Goal: Contribute content: Add original content to the website for others to see

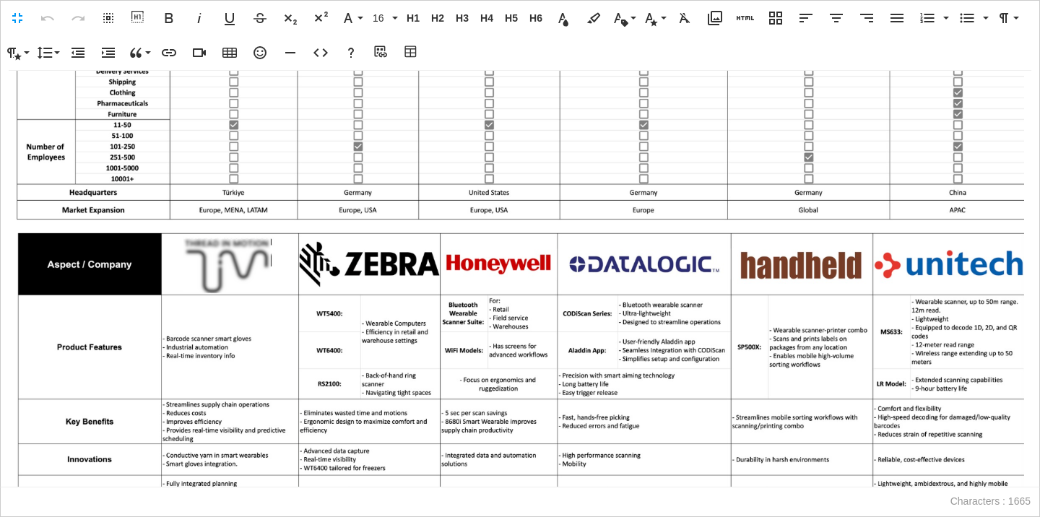
scroll to position [1009, 0]
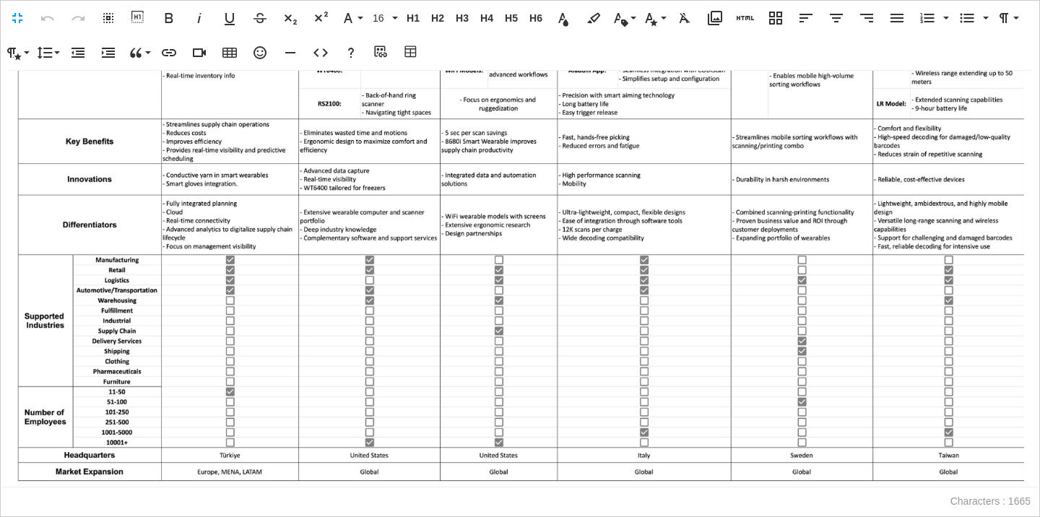
click at [882, 448] on img at bounding box center [519, 219] width 1009 height 535
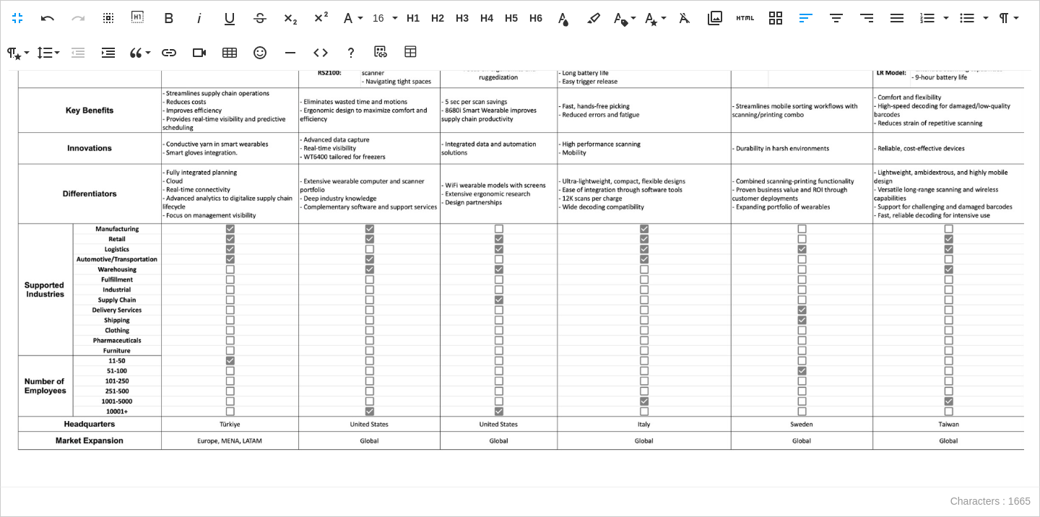
click at [264, 476] on p at bounding box center [519, 469] width 1009 height 21
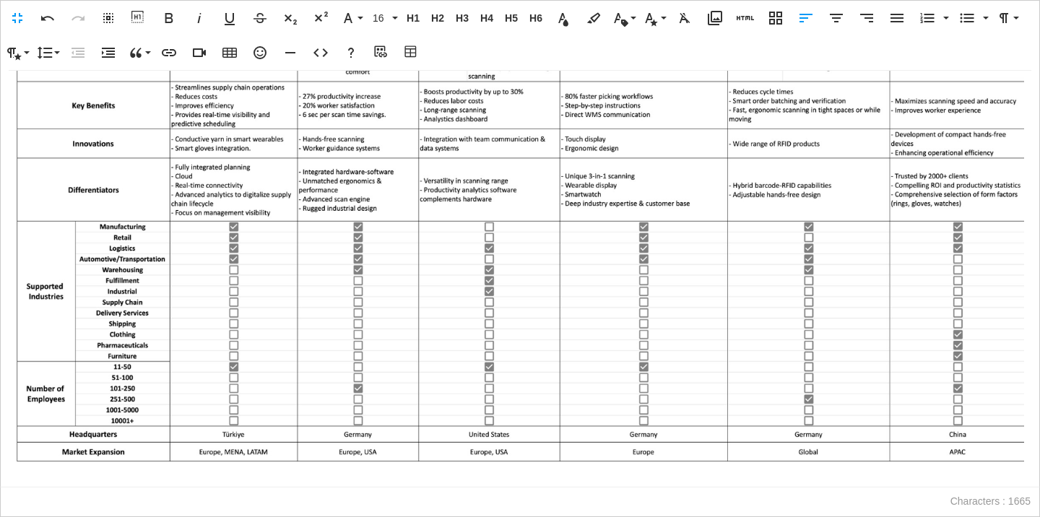
scroll to position [0, 0]
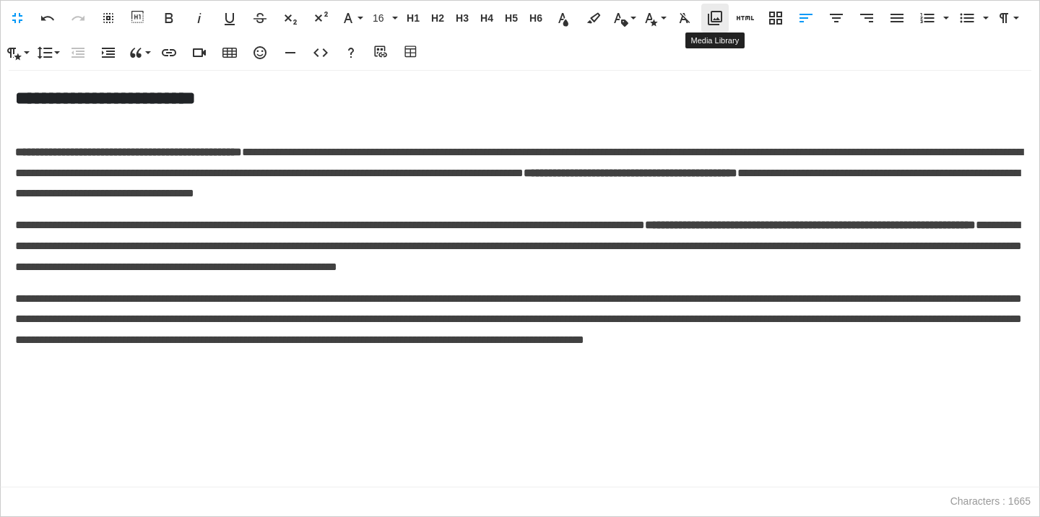
click at [724, 9] on button "Media Library" at bounding box center [714, 18] width 27 height 29
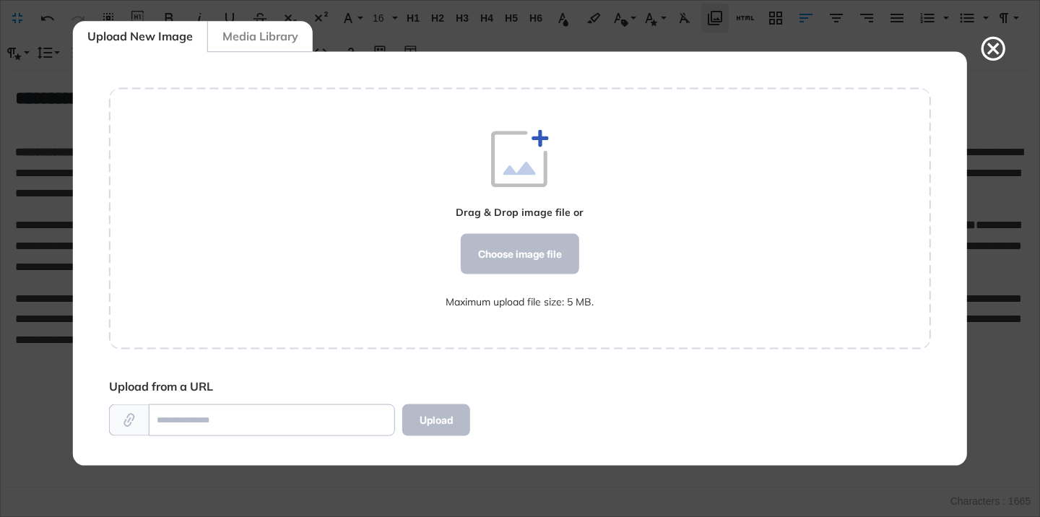
scroll to position [6, 1]
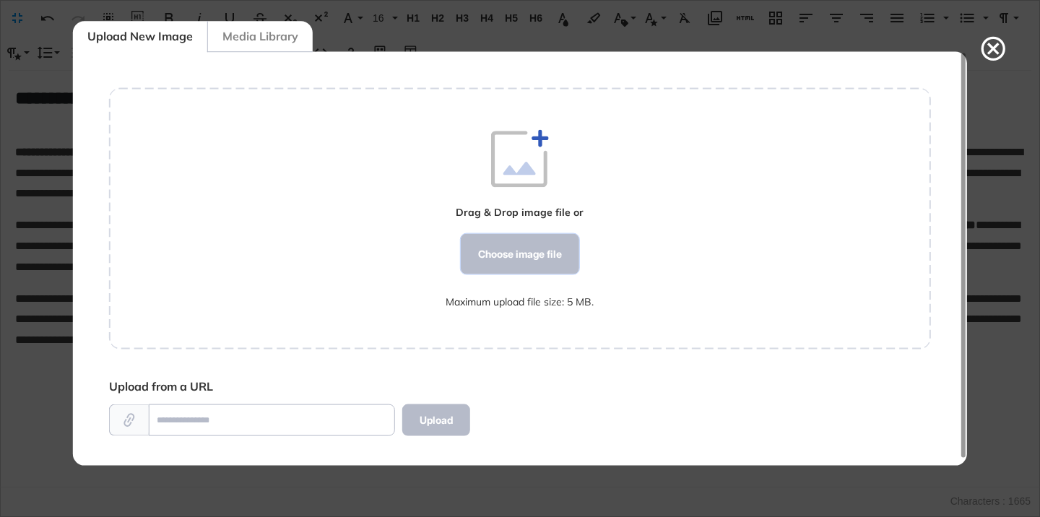
click at [497, 255] on div "Choose image file" at bounding box center [520, 254] width 118 height 40
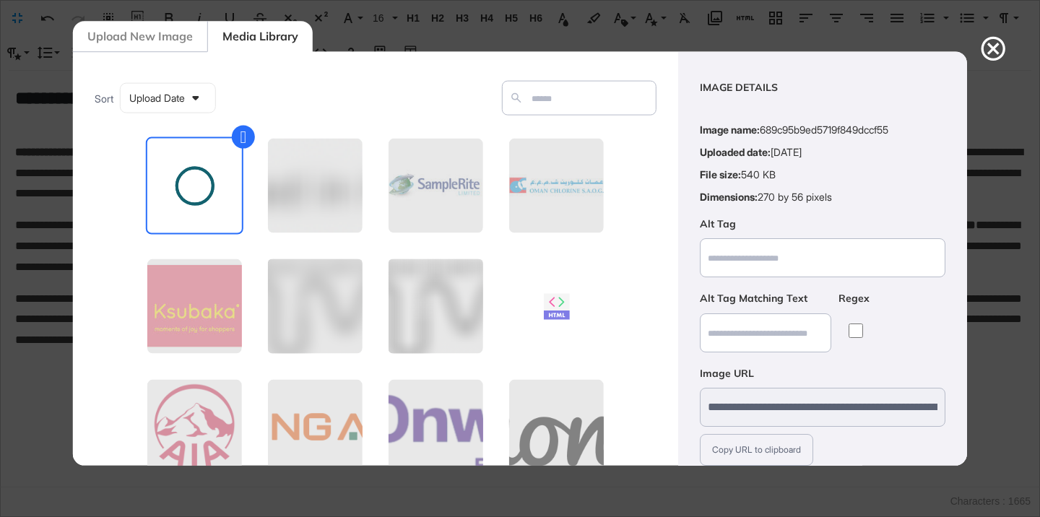
scroll to position [113, 0]
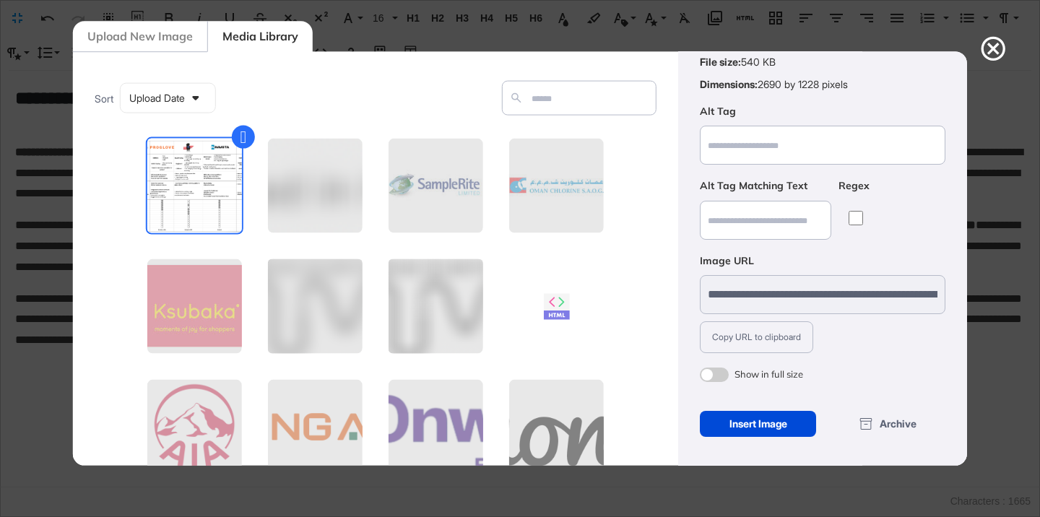
click at [709, 374] on span at bounding box center [714, 374] width 29 height 14
click at [737, 425] on div "Insert Image" at bounding box center [758, 424] width 116 height 26
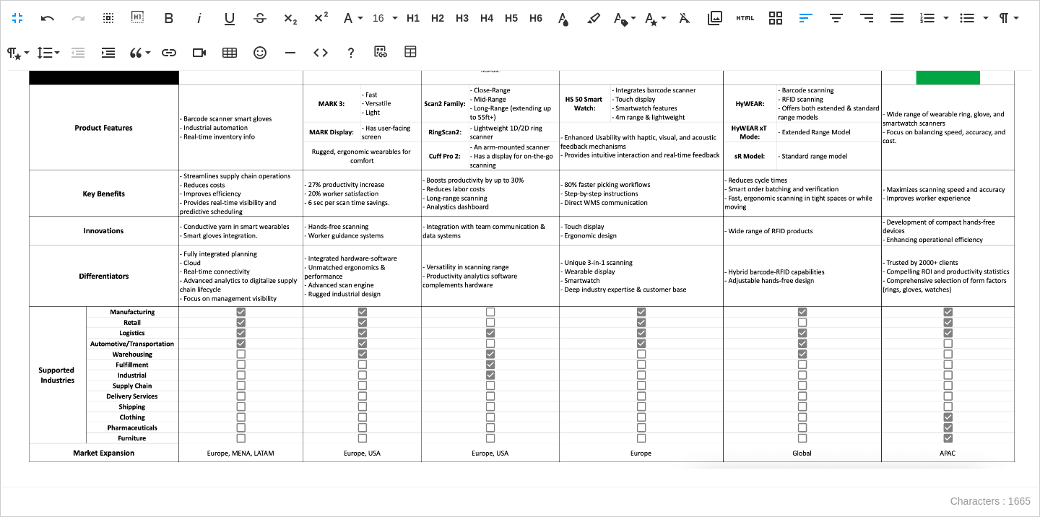
scroll to position [412, 0]
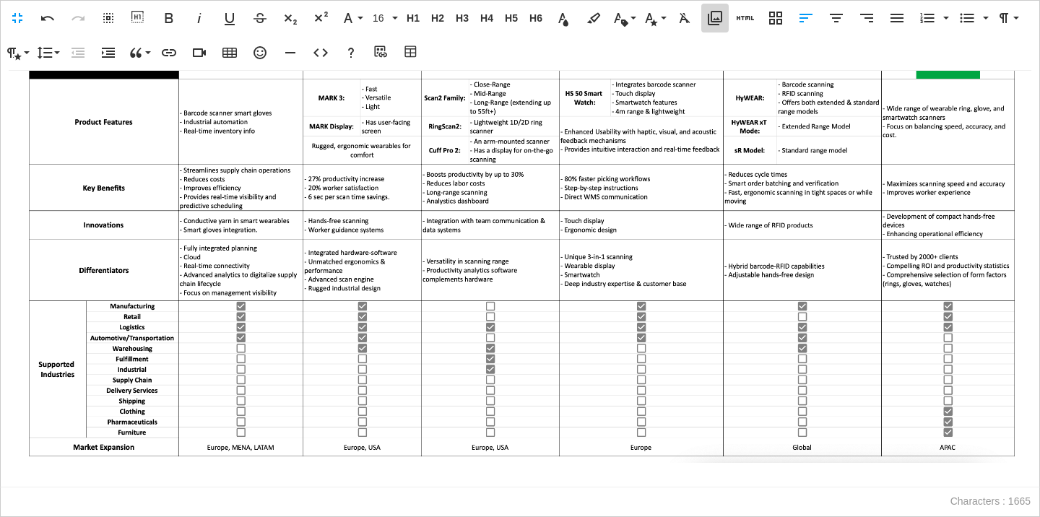
click at [718, 19] on icon "button" at bounding box center [715, 18] width 14 height 14
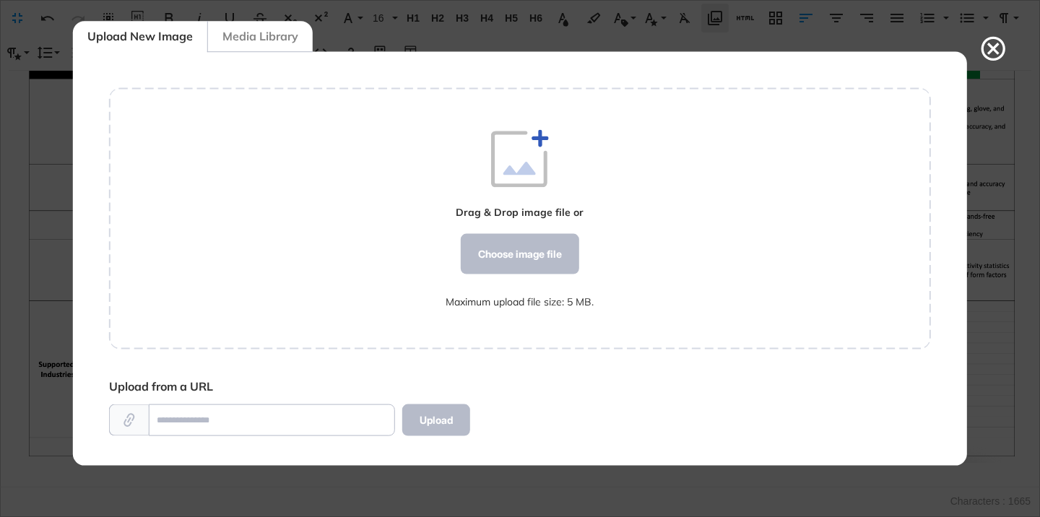
scroll to position [6, 1]
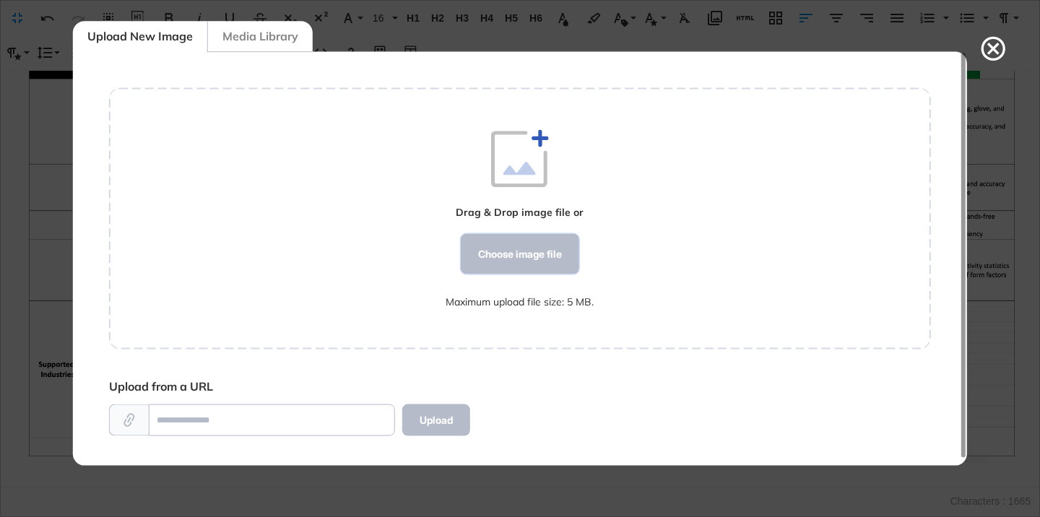
click at [506, 267] on div "Choose image file" at bounding box center [520, 254] width 118 height 40
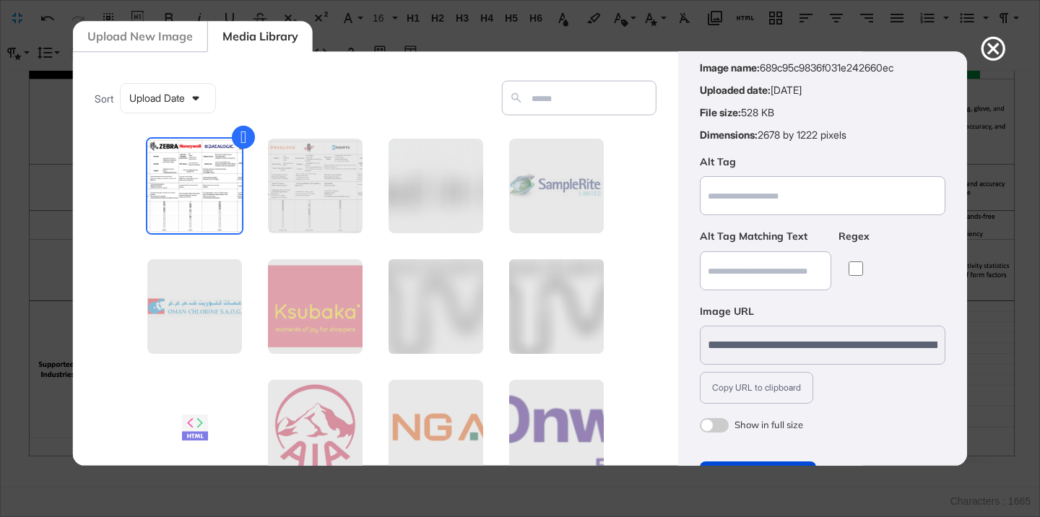
scroll to position [113, 0]
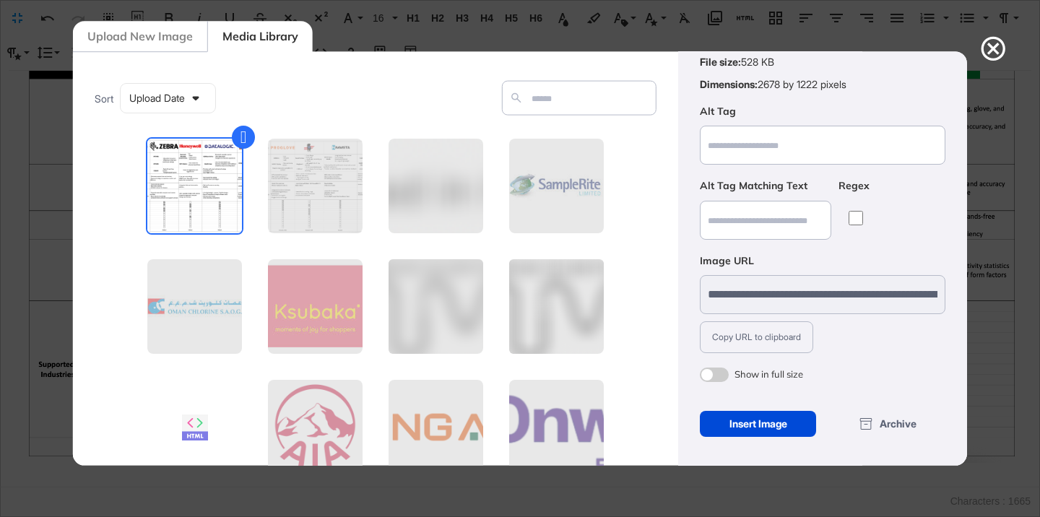
click at [719, 373] on span at bounding box center [714, 374] width 29 height 14
click at [993, 53] on icon at bounding box center [993, 48] width 29 height 29
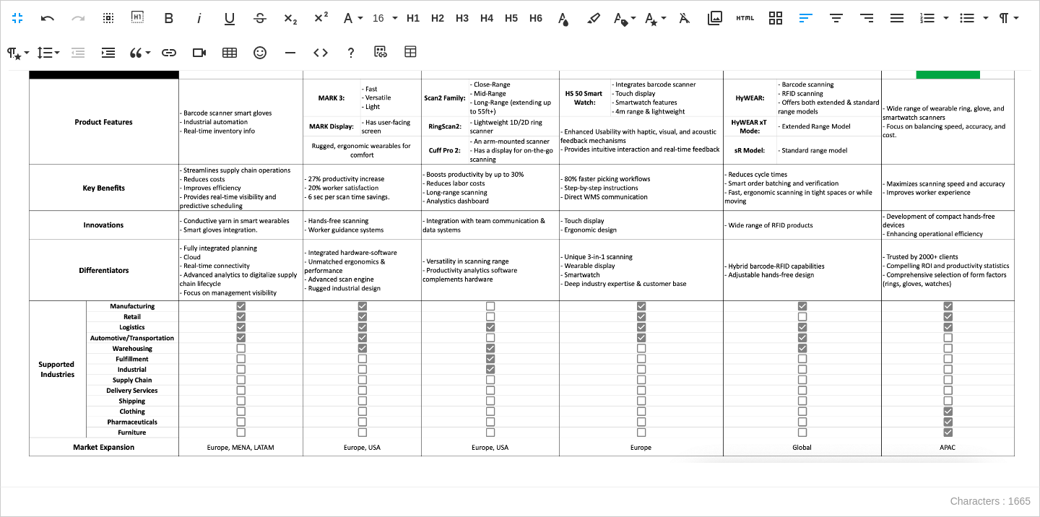
click at [105, 477] on p at bounding box center [519, 476] width 1009 height 21
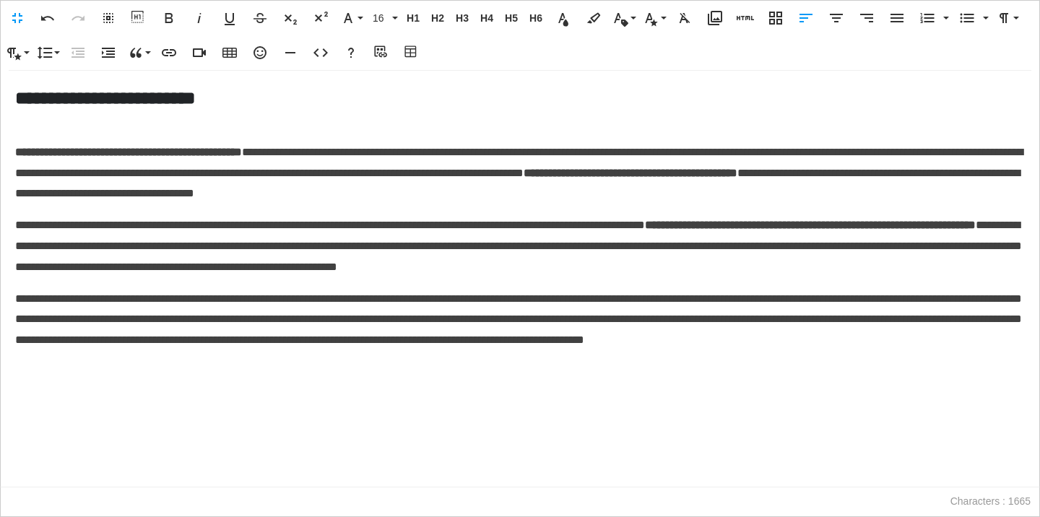
scroll to position [0, 0]
click at [710, 24] on icon "button" at bounding box center [715, 18] width 14 height 14
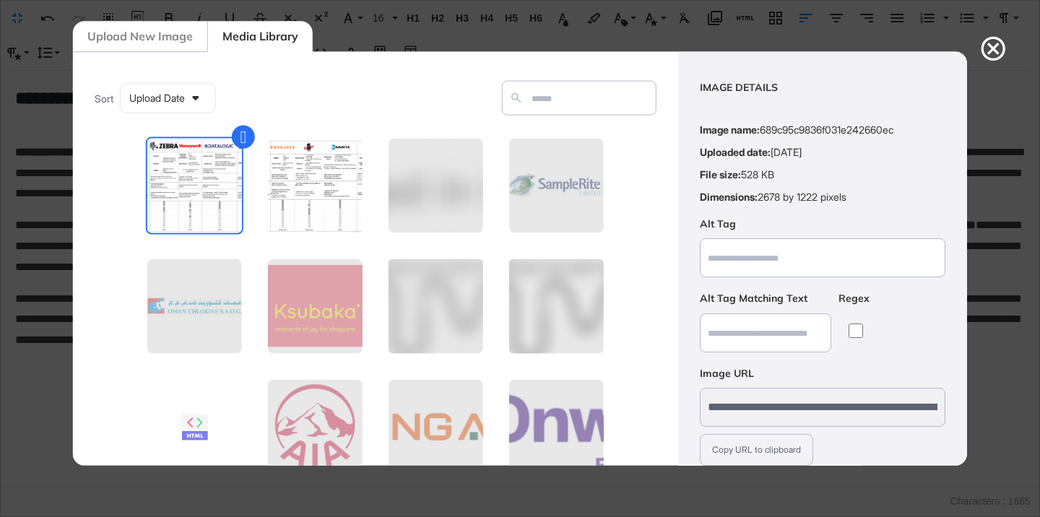
click at [328, 167] on figure at bounding box center [314, 185] width 97 height 97
type input "**********"
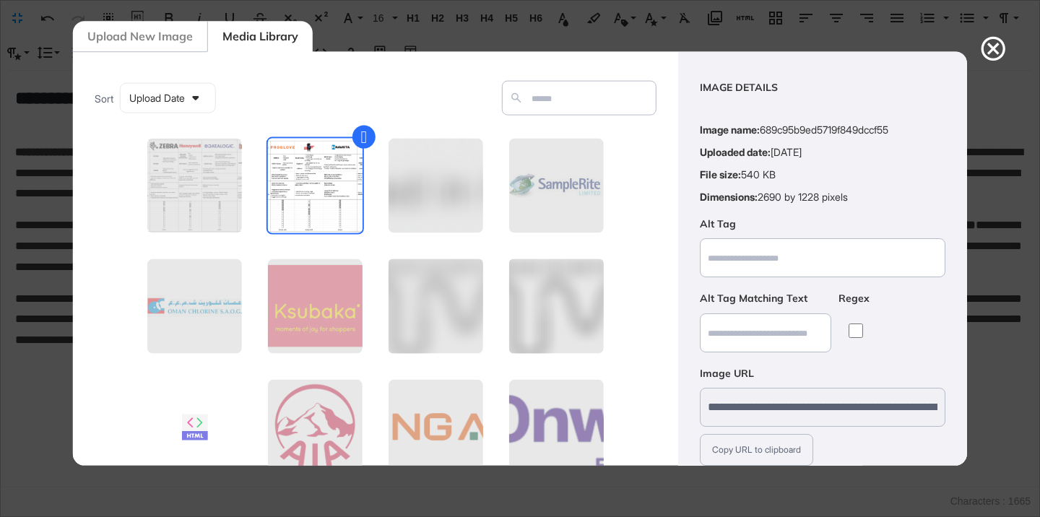
scroll to position [113, 0]
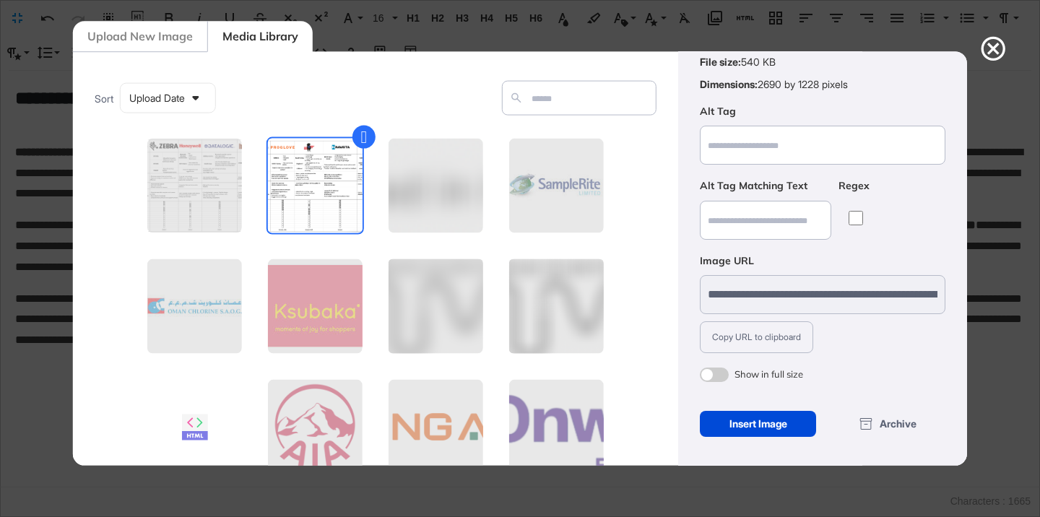
click at [715, 380] on span at bounding box center [714, 374] width 29 height 14
click at [738, 432] on div "Insert Image" at bounding box center [758, 424] width 116 height 26
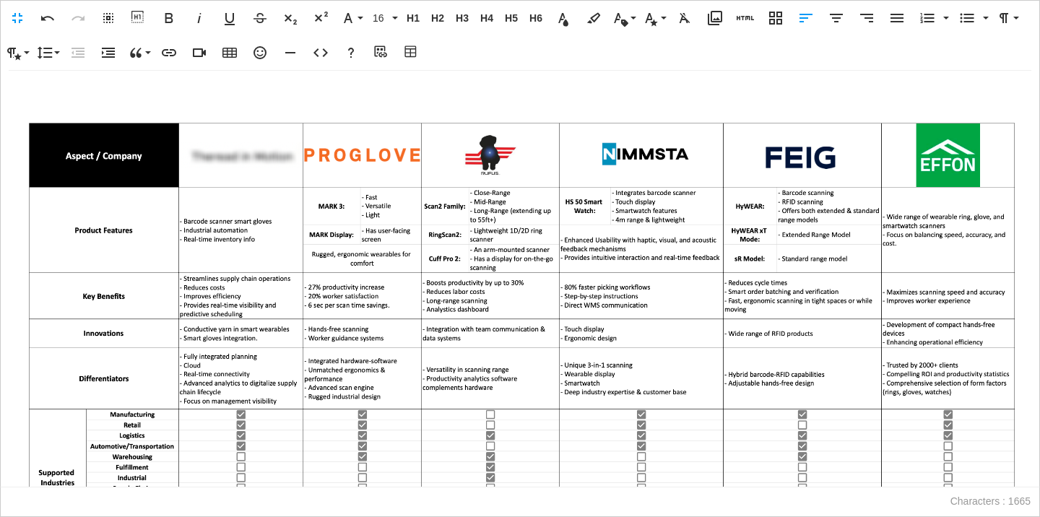
scroll to position [412, 0]
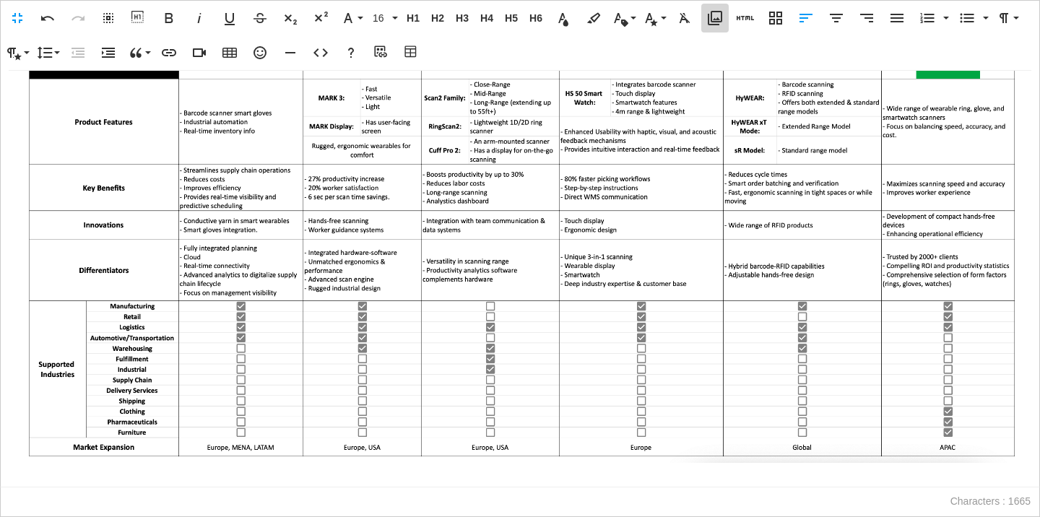
click at [708, 21] on icon "button" at bounding box center [715, 18] width 14 height 14
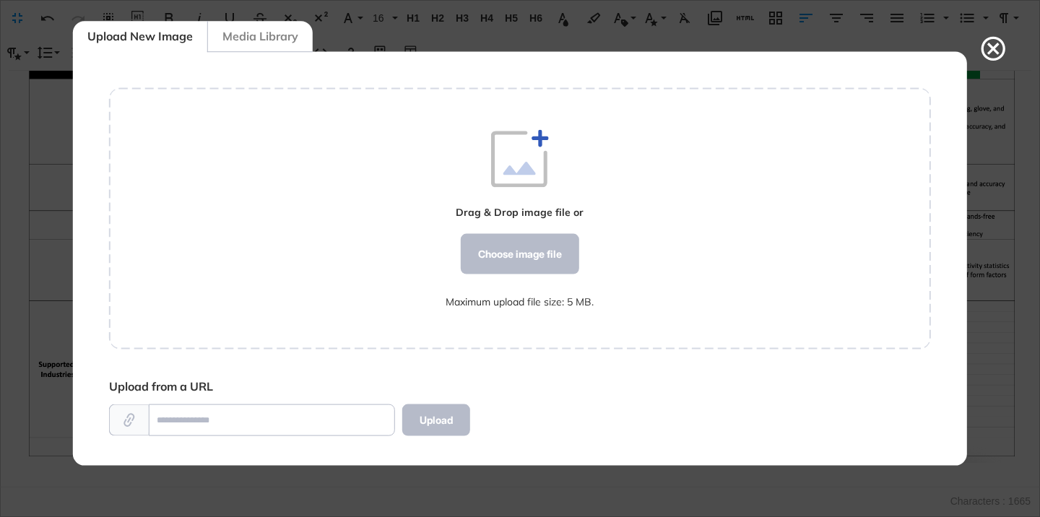
scroll to position [6, 1]
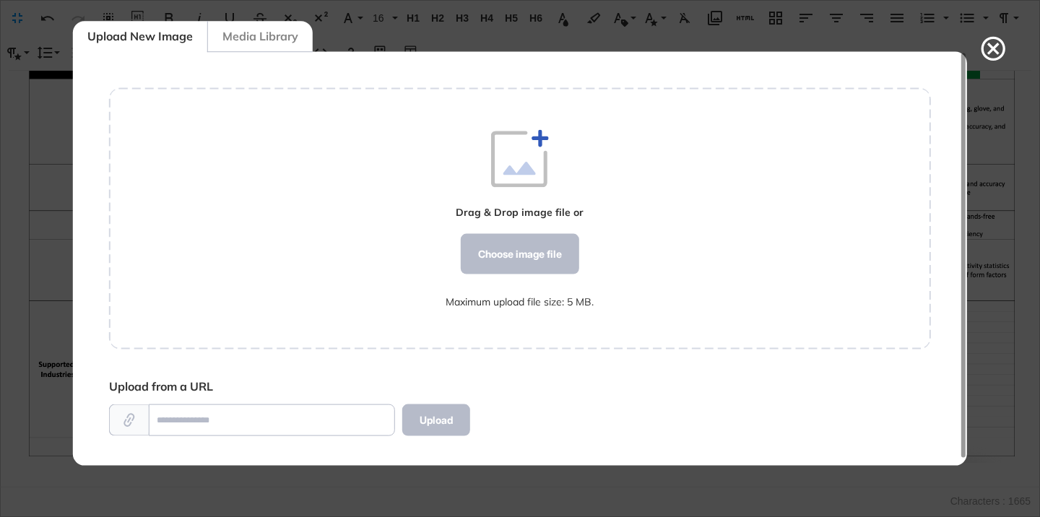
click at [284, 45] on div "Media Library" at bounding box center [259, 36] width 105 height 31
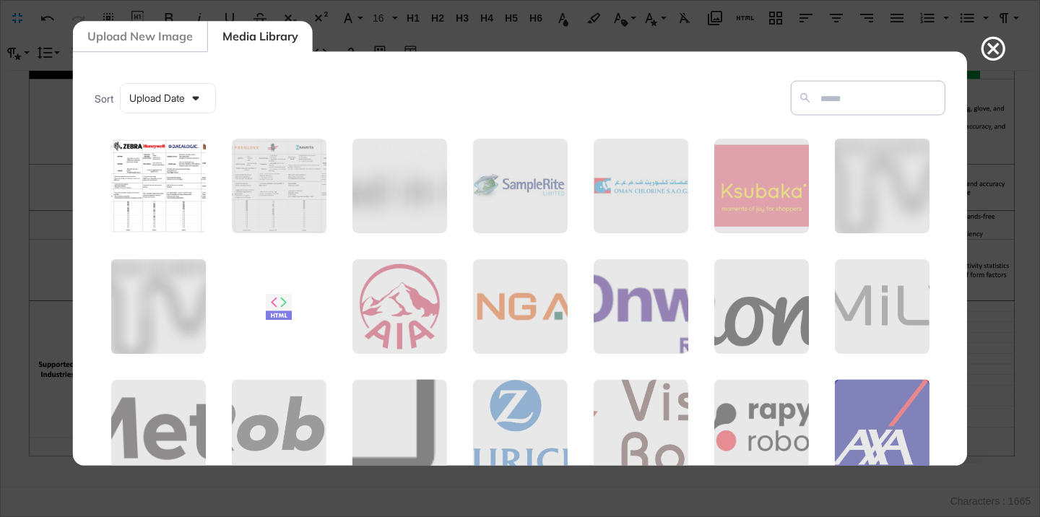
click at [171, 204] on figure at bounding box center [157, 185] width 97 height 97
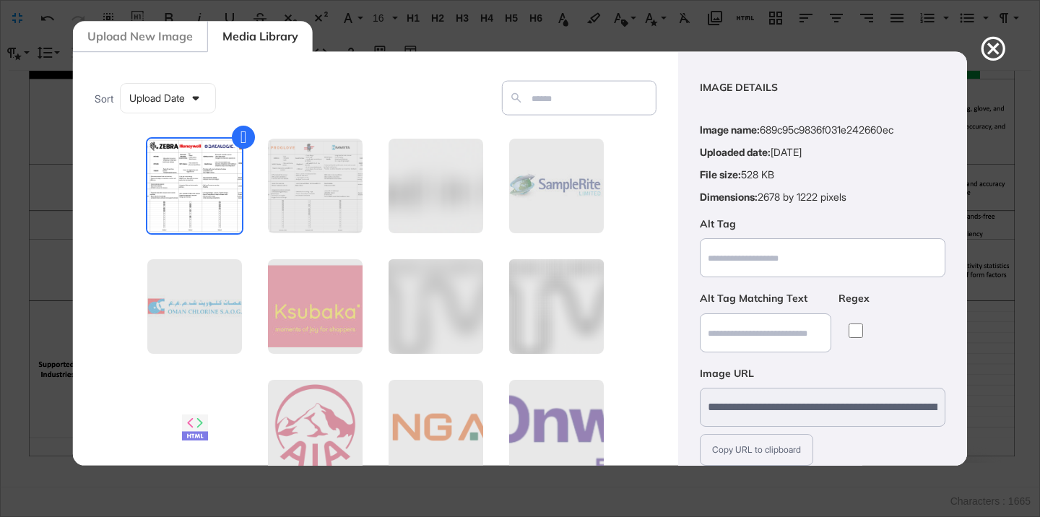
scroll to position [113, 0]
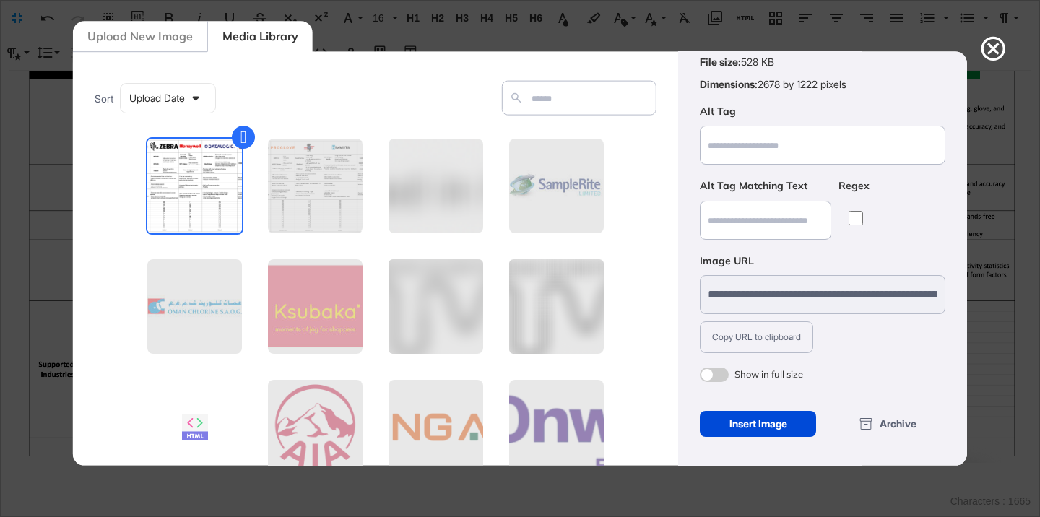
click at [721, 372] on span at bounding box center [714, 374] width 29 height 14
click at [749, 422] on div "Insert Image" at bounding box center [758, 424] width 116 height 26
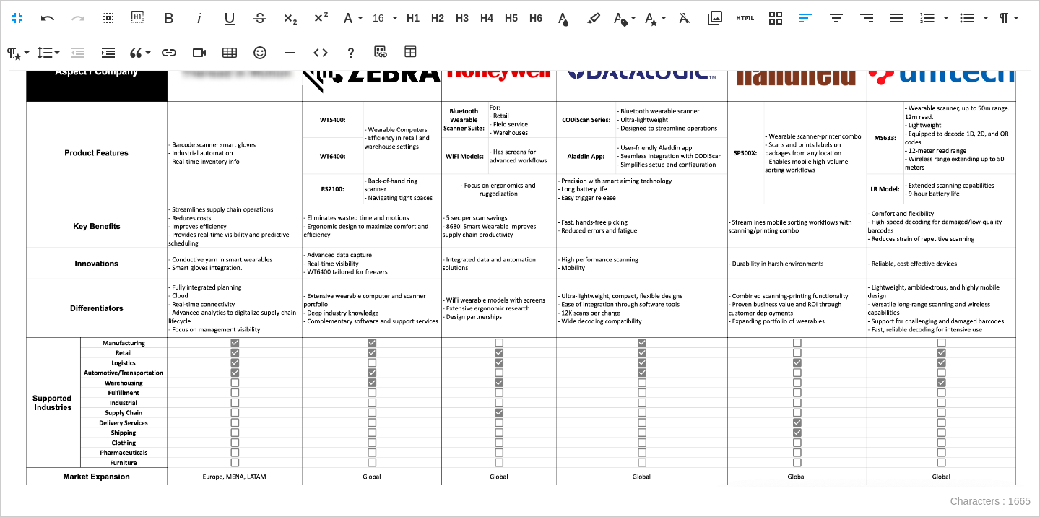
scroll to position [907, 0]
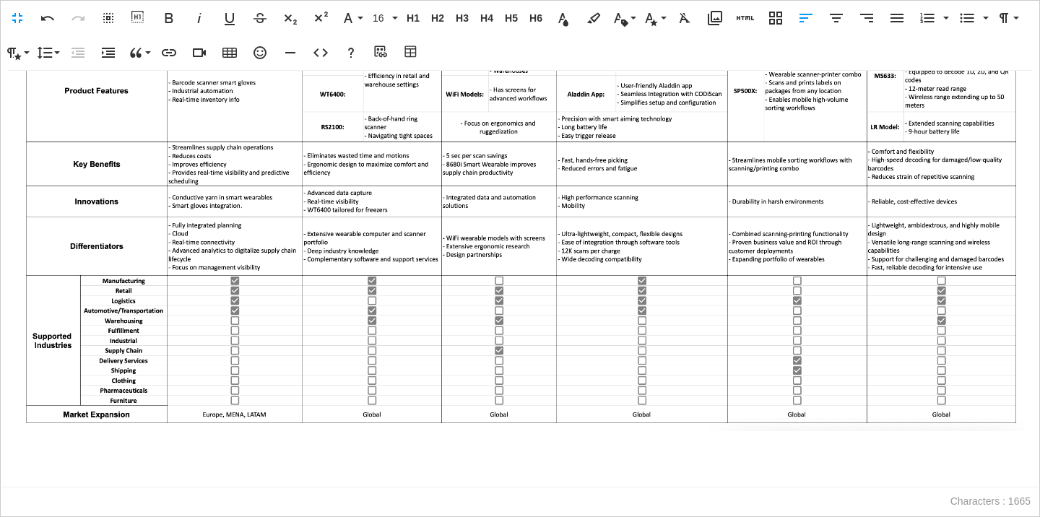
click at [40, 476] on p at bounding box center [519, 476] width 1009 height 21
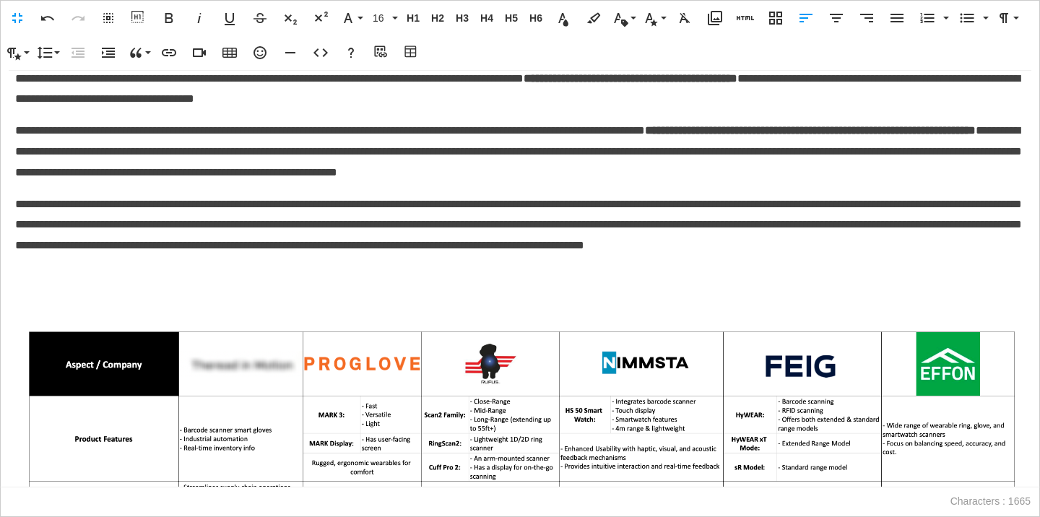
scroll to position [0, 0]
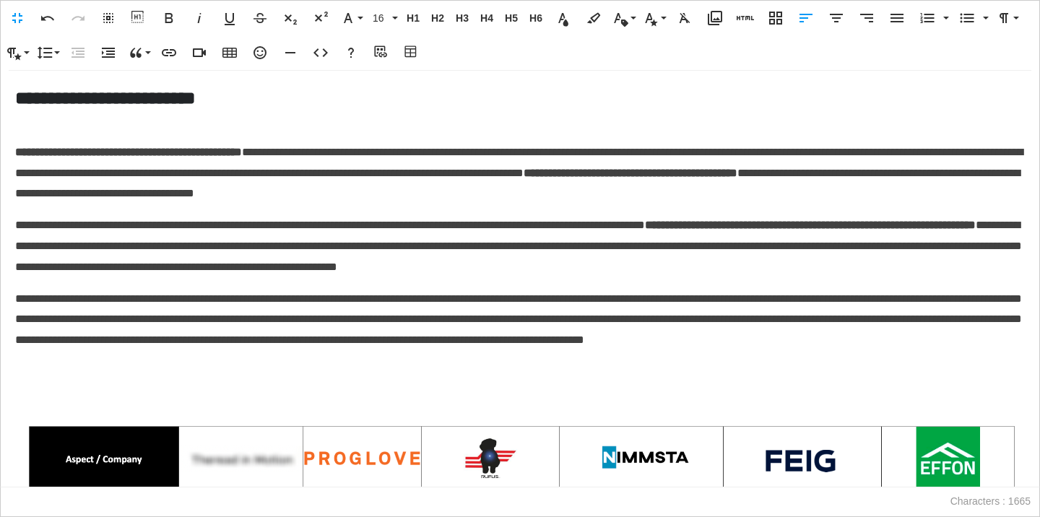
click at [57, 394] on p at bounding box center [519, 393] width 1009 height 21
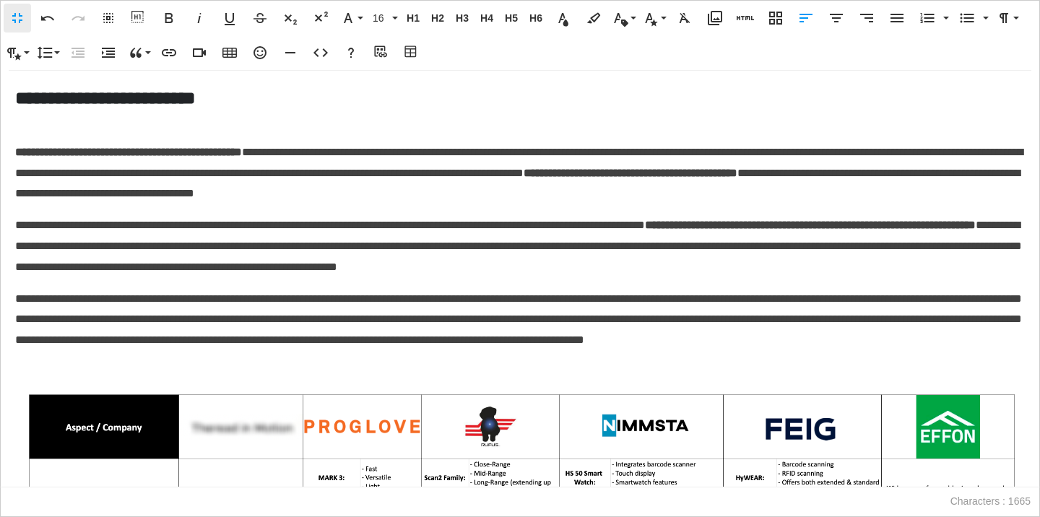
scroll to position [1, 1]
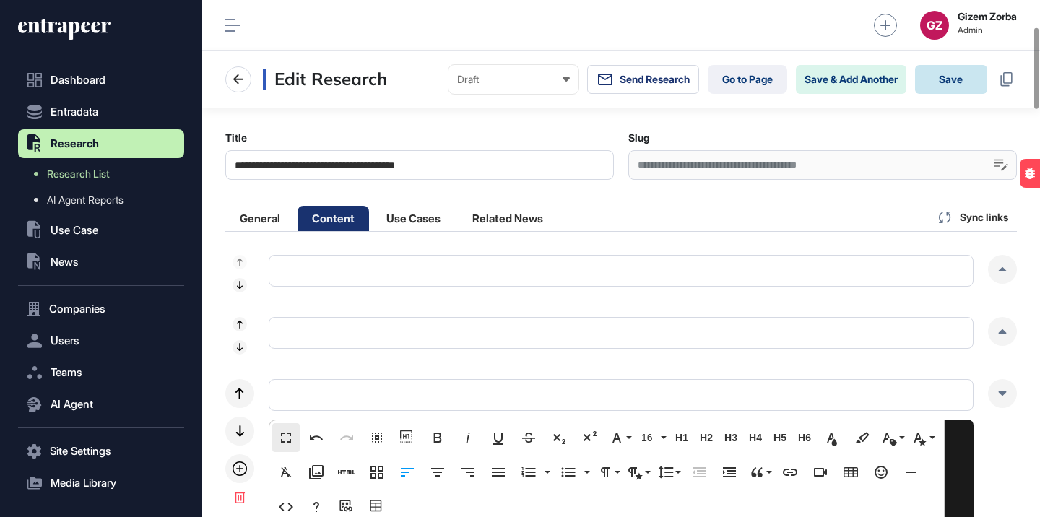
click at [957, 65] on button "Save" at bounding box center [951, 79] width 72 height 29
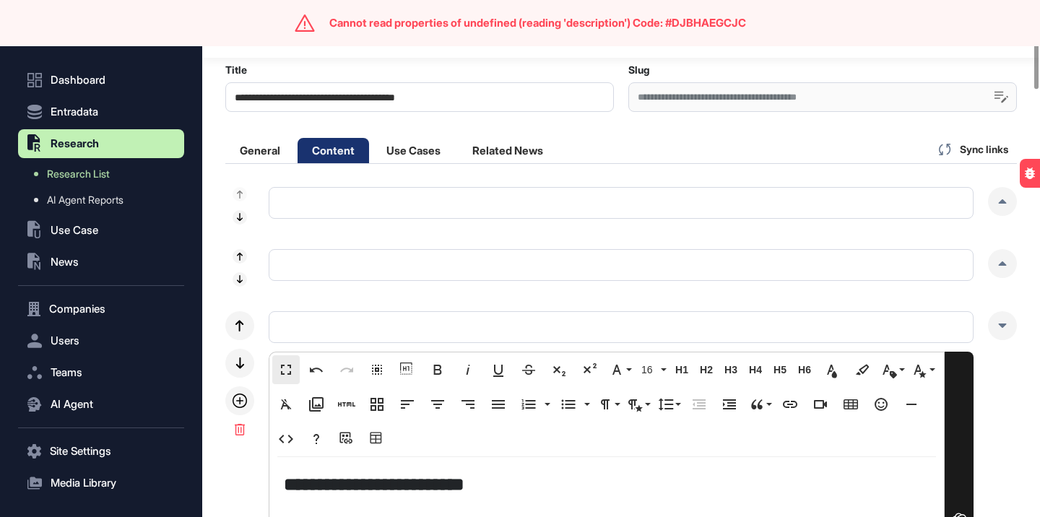
scroll to position [43, 0]
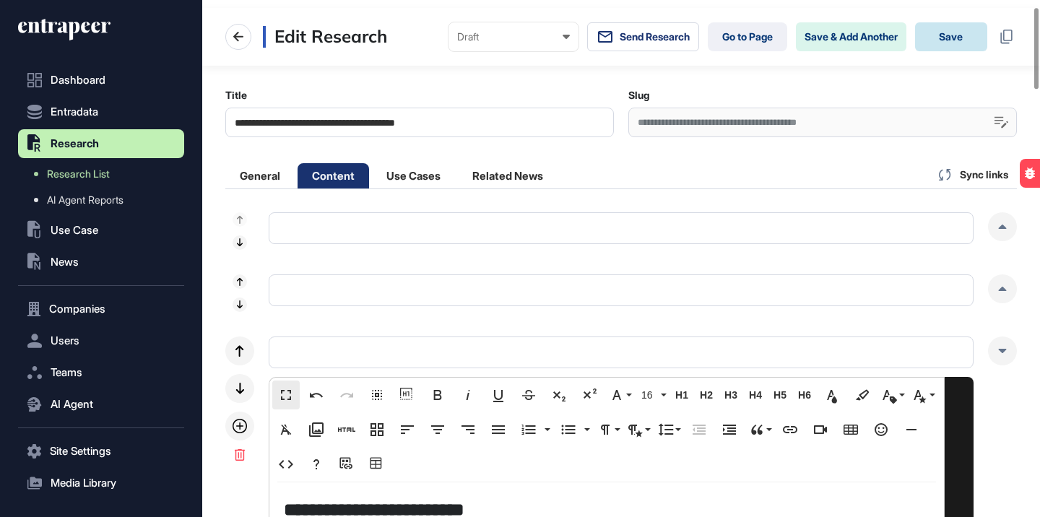
click at [951, 38] on button "Save" at bounding box center [951, 36] width 72 height 29
click at [952, 35] on button "Save" at bounding box center [951, 36] width 72 height 29
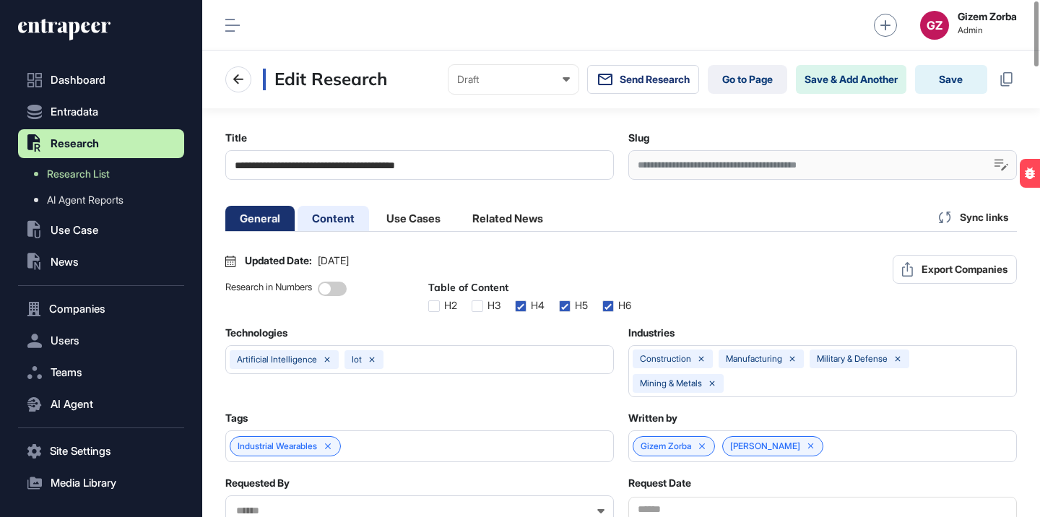
click at [372, 223] on li "Content" at bounding box center [413, 218] width 83 height 25
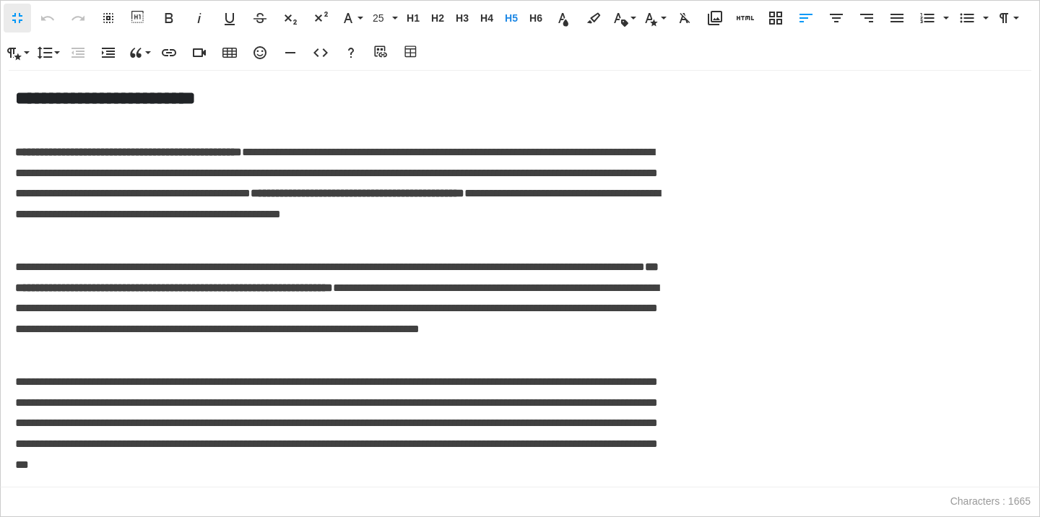
scroll to position [1, 6]
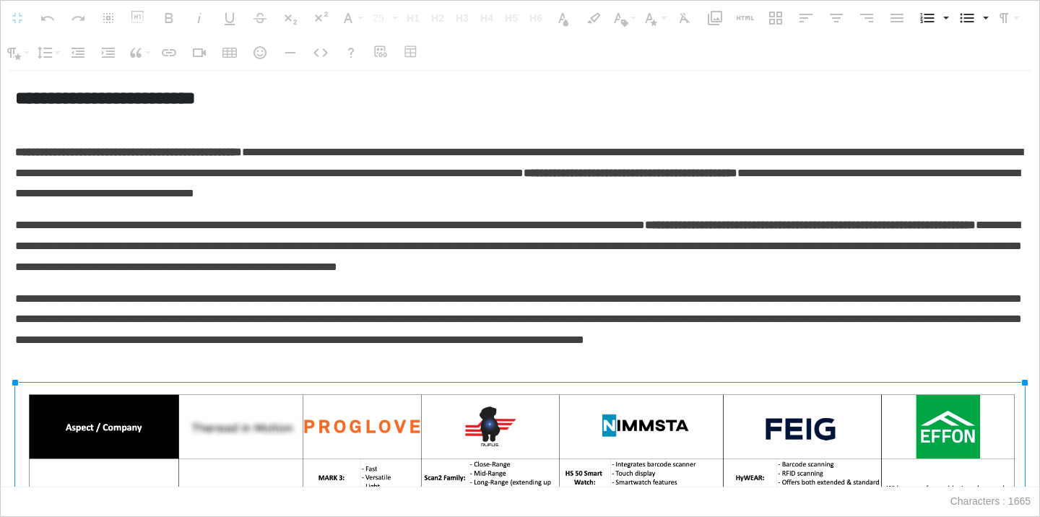
drag, startPoint x: 1027, startPoint y: 383, endPoint x: 1039, endPoint y: 344, distance: 40.2
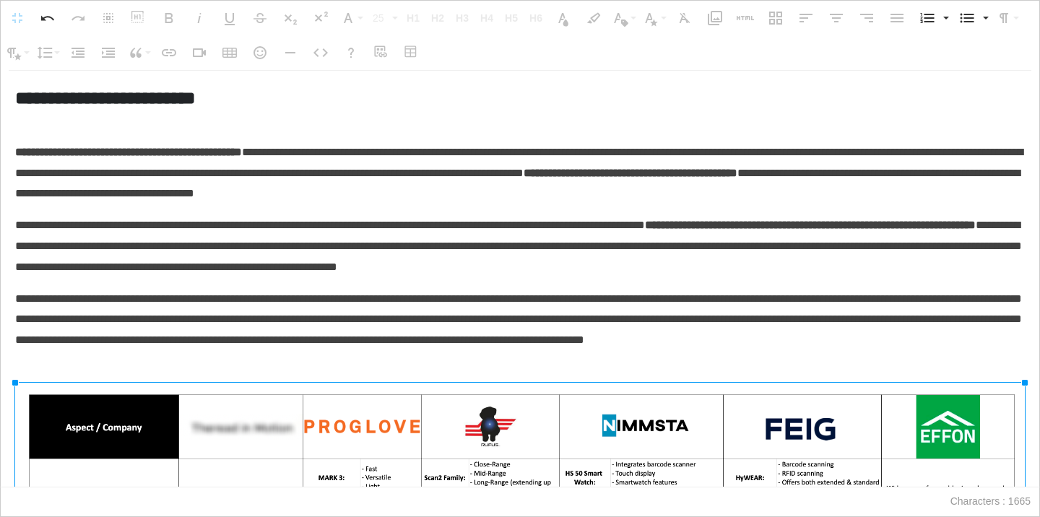
drag, startPoint x: 1022, startPoint y: 382, endPoint x: 1029, endPoint y: 373, distance: 11.8
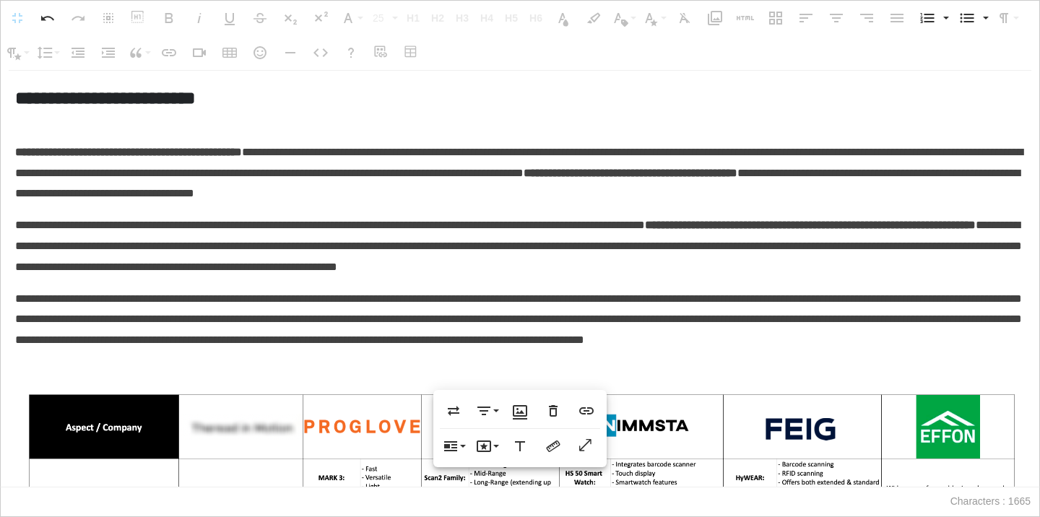
click at [131, 174] on p "**********" at bounding box center [519, 173] width 1009 height 62
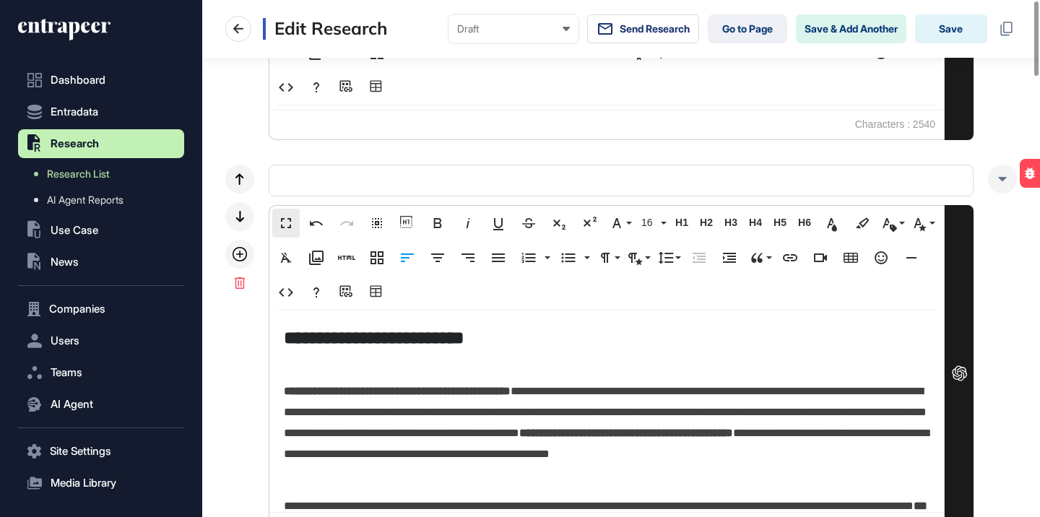
scroll to position [1, 1]
click at [961, 37] on button "Save" at bounding box center [951, 28] width 72 height 29
click at [963, 35] on button "Save" at bounding box center [951, 28] width 72 height 29
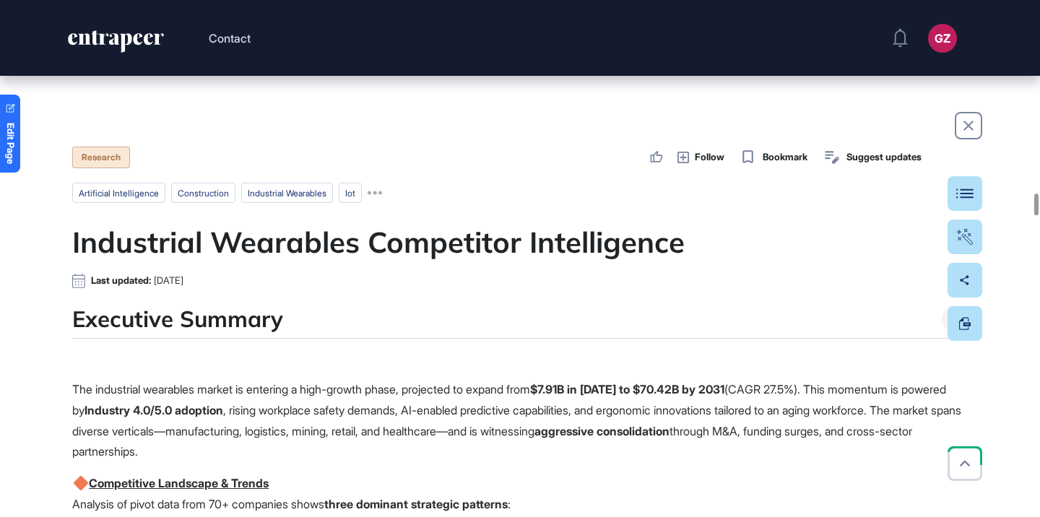
scroll to position [14192, 0]
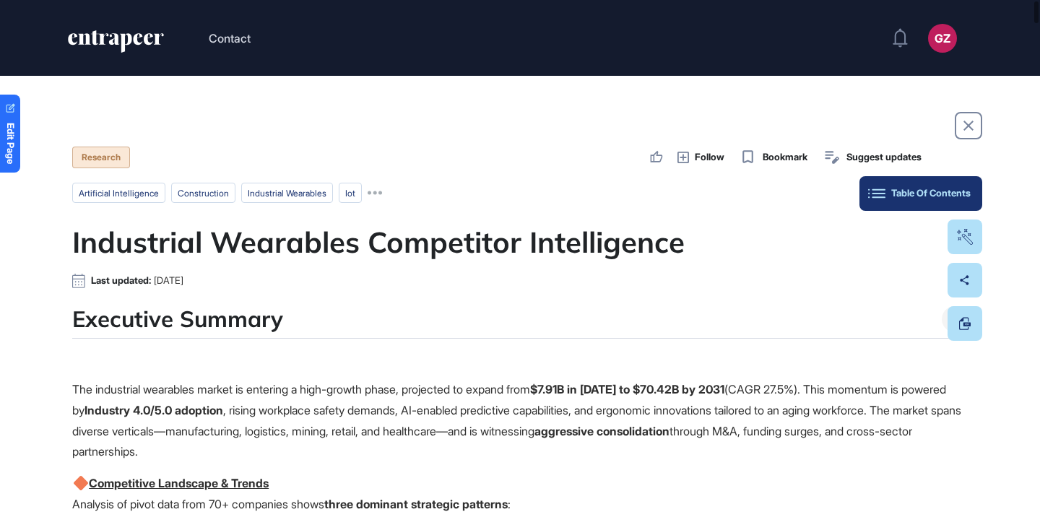
click at [956, 196] on div "Table Of Contents" at bounding box center [921, 194] width 100 height 12
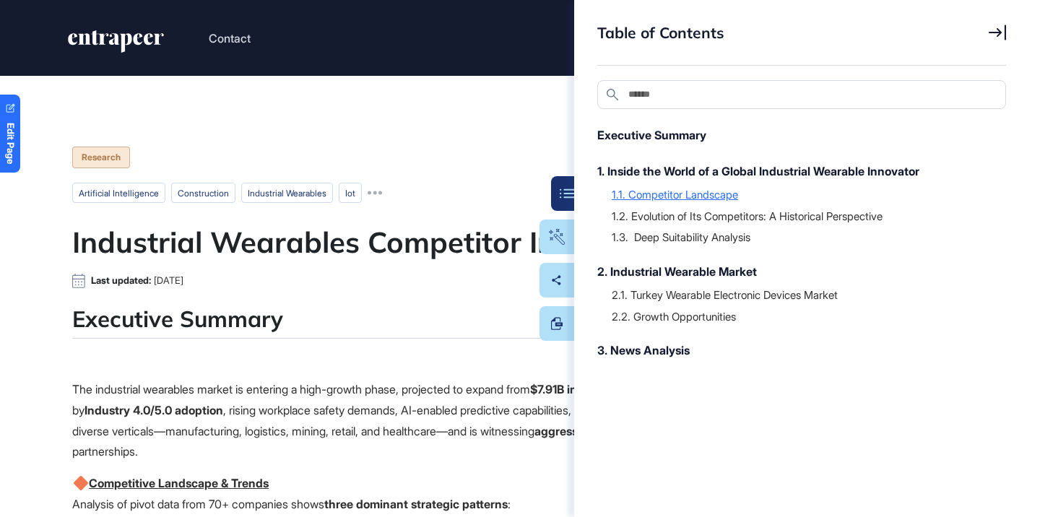
click at [717, 196] on div "1.1. Competitor Landscape" at bounding box center [802, 194] width 380 height 14
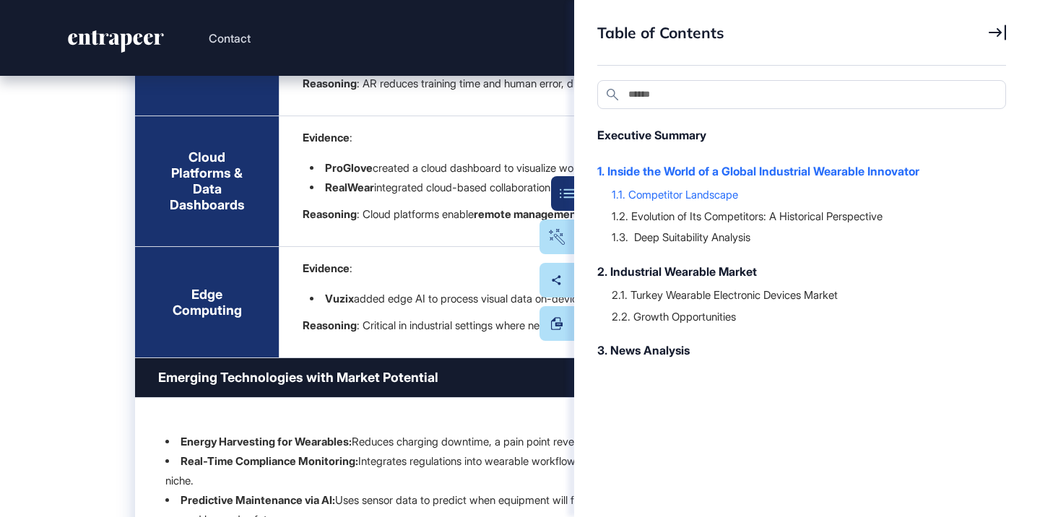
scroll to position [6895, 0]
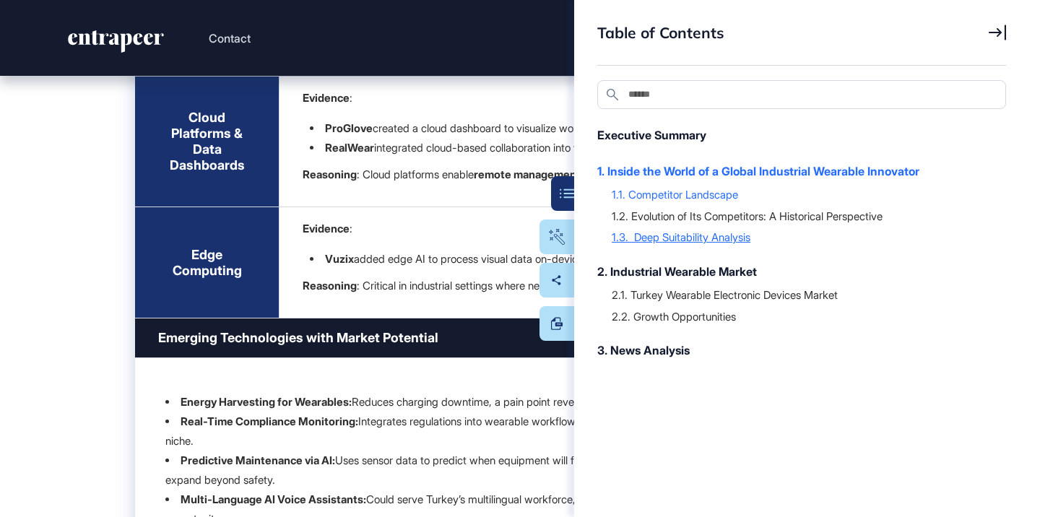
click at [718, 232] on div "1.3. Deep Suitability Analysis" at bounding box center [802, 237] width 380 height 14
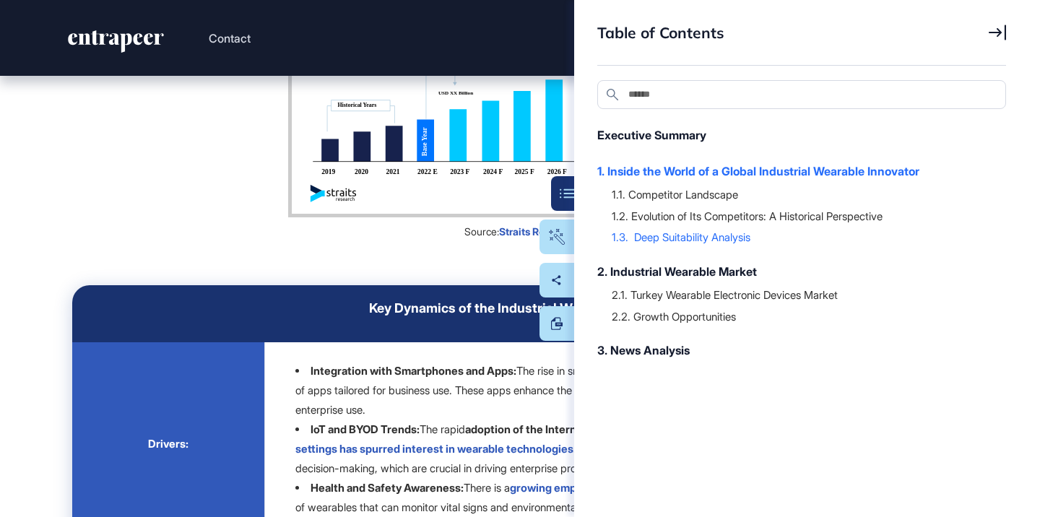
scroll to position [16520, 0]
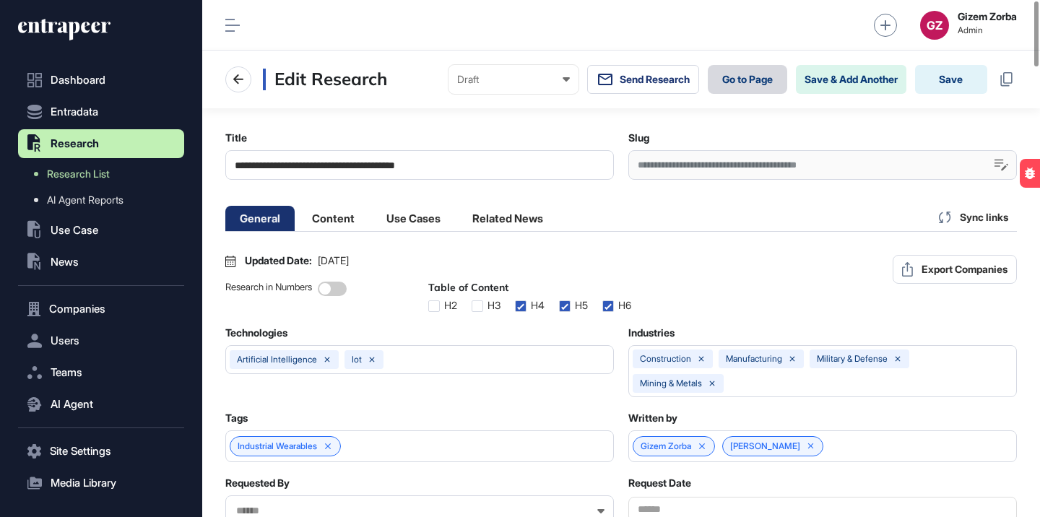
click at [744, 81] on link "Go to Page" at bounding box center [747, 79] width 79 height 29
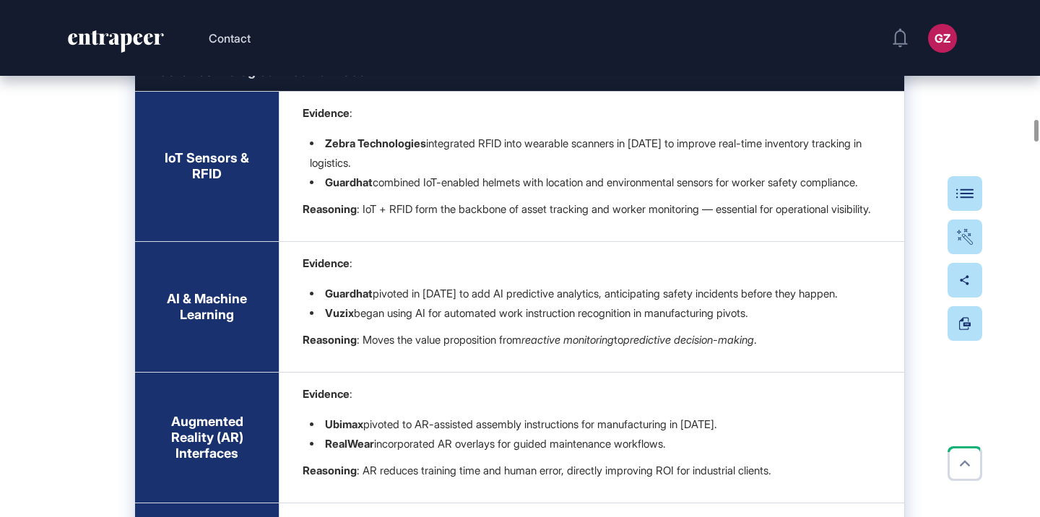
scroll to position [6558, 0]
